Goal: Find contact information: Obtain details needed to contact an individual or organization

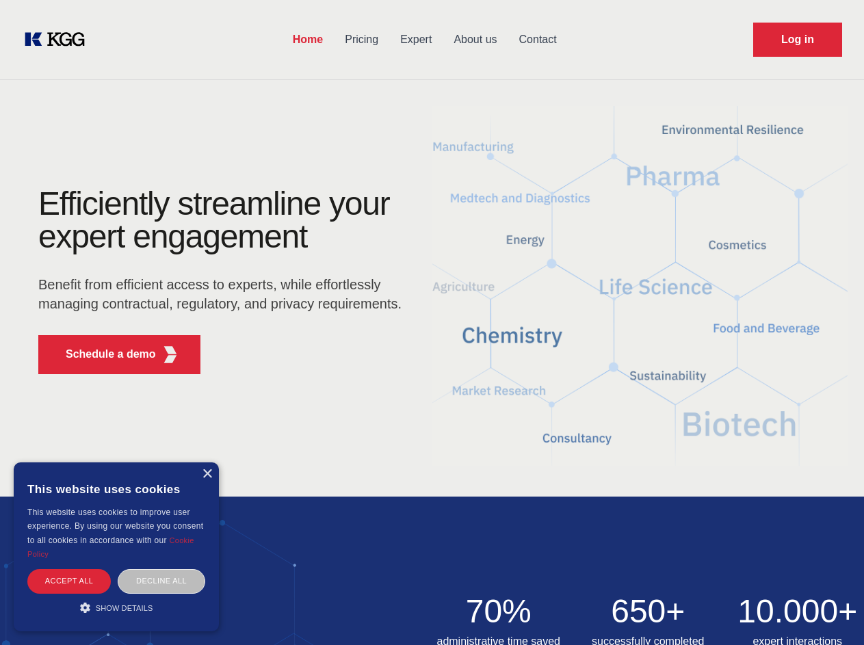
click at [432, 322] on div "Efficiently streamline your expert engagement Benefit from efficient access to …" at bounding box center [224, 286] width 416 height 198
click at [103, 354] on p "Schedule a demo" at bounding box center [111, 354] width 90 height 16
click at [207, 474] on div "× This website uses cookies This website uses cookies to improve user experienc…" at bounding box center [116, 546] width 205 height 169
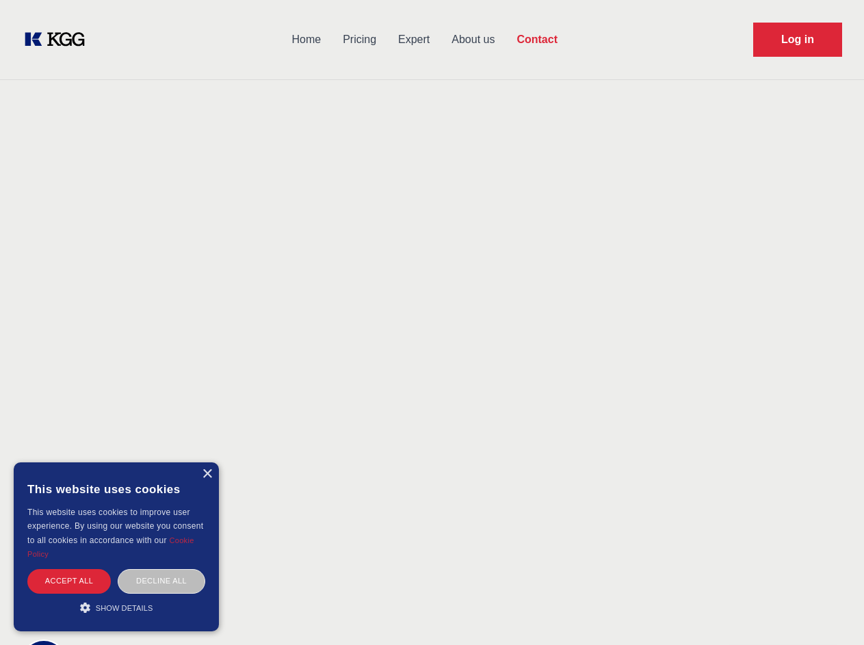
click at [69, 581] on div "Accept all" at bounding box center [68, 581] width 83 height 24
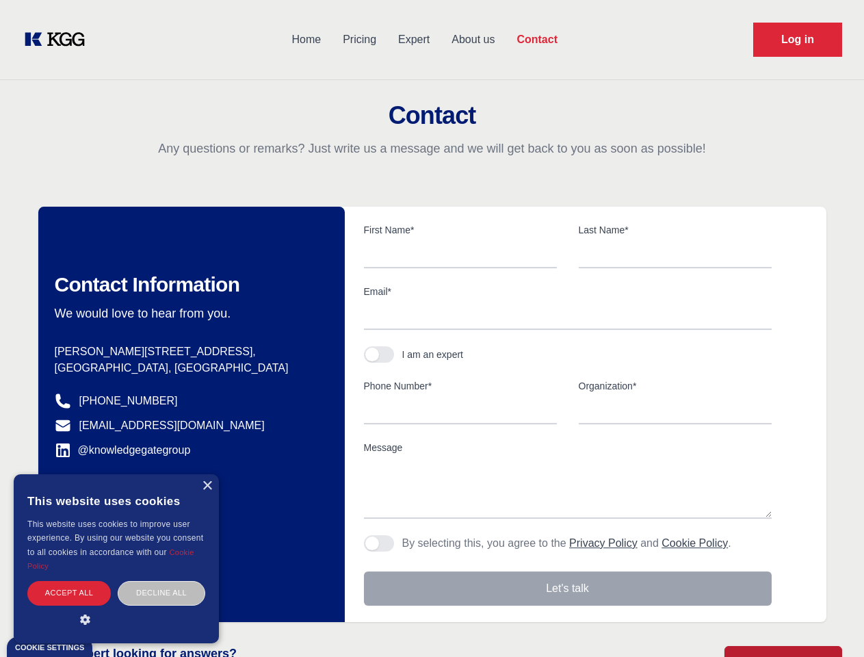
click at [161, 581] on div "Contact Information We would love to hear from you. Postal address [PERSON_NAME…" at bounding box center [191, 414] width 306 height 415
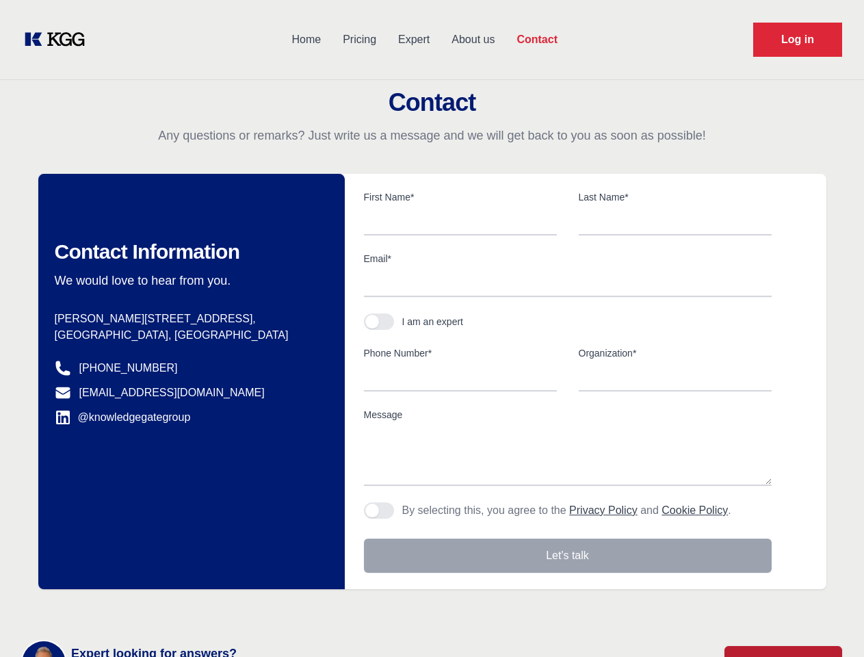
click at [116, 607] on main "Contact Any questions or remarks? Just write us a message and we will get back …" at bounding box center [432, 356] width 864 height 712
